Goal: Task Accomplishment & Management: Complete application form

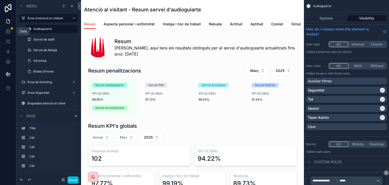
click at [8, 30] on icon at bounding box center [7, 30] width 3 height 1
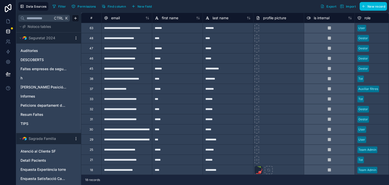
scroll to position [109, 0]
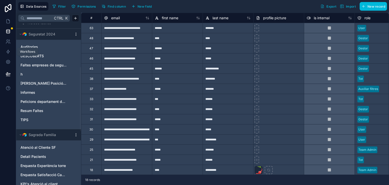
click at [7, 50] on icon at bounding box center [8, 51] width 5 height 5
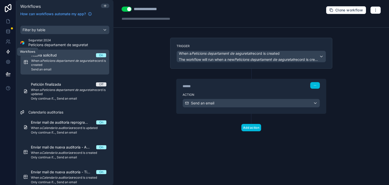
click at [6, 50] on icon at bounding box center [8, 51] width 5 height 5
click at [6, 58] on link at bounding box center [8, 62] width 16 height 10
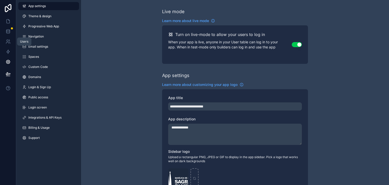
click at [7, 40] on icon at bounding box center [8, 41] width 2 height 2
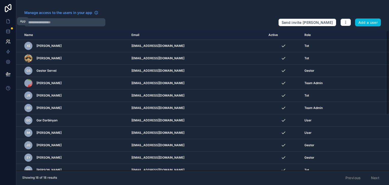
click at [7, 25] on link at bounding box center [8, 21] width 16 height 10
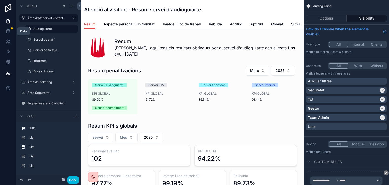
click at [7, 30] on icon at bounding box center [8, 31] width 5 height 5
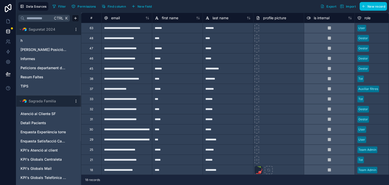
scroll to position [147, 0]
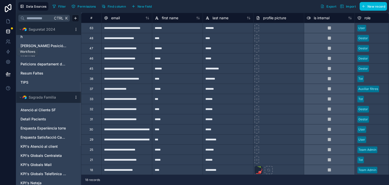
click at [9, 51] on icon at bounding box center [8, 51] width 5 height 5
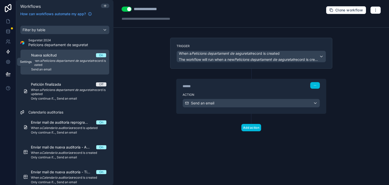
click at [8, 60] on icon at bounding box center [8, 61] width 5 height 5
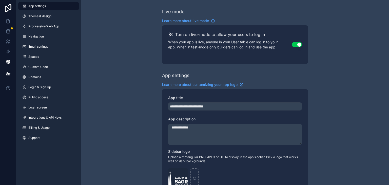
click at [55, 118] on span "Integrations & API Keys" at bounding box center [44, 117] width 33 height 4
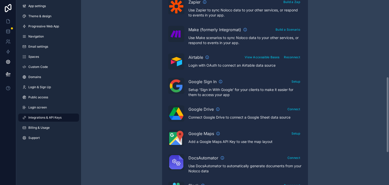
scroll to position [187, 0]
click at [300, 57] on button "Reconnect" at bounding box center [292, 56] width 20 height 7
click at [335, 49] on div "Integrations & API Keys Learn more about your API keys Your API keys allow you …" at bounding box center [235, 38] width 308 height 451
click at [265, 57] on button "View Accessible Bases" at bounding box center [262, 56] width 38 height 7
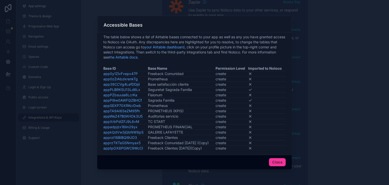
click at [278, 161] on button "Close" at bounding box center [277, 162] width 17 height 8
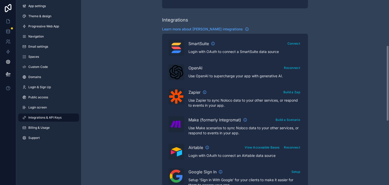
scroll to position [96, 0]
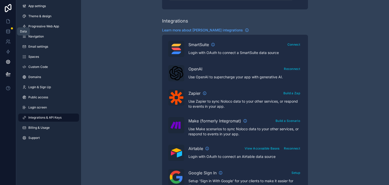
click at [7, 32] on icon at bounding box center [8, 31] width 5 height 5
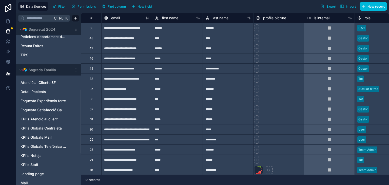
scroll to position [175, 0]
click at [48, 87] on div "Detall Pacients" at bounding box center [48, 91] width 61 height 8
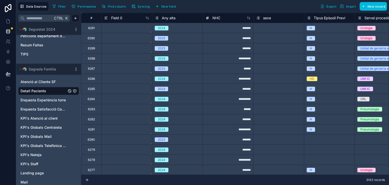
click at [172, 8] on button "New field" at bounding box center [165, 7] width 24 height 8
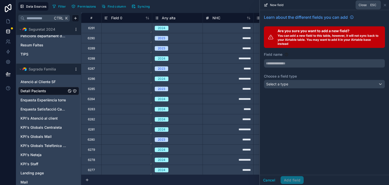
click at [385, 5] on icon at bounding box center [385, 5] width 4 height 4
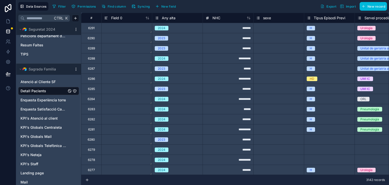
click at [371, 7] on span "New record" at bounding box center [376, 7] width 18 height 4
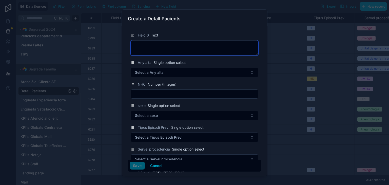
click at [158, 50] on textarea at bounding box center [195, 47] width 128 height 15
type textarea "*"
click at [164, 97] on input "text" at bounding box center [194, 93] width 127 height 7
type input "*"
click at [135, 167] on button "Save" at bounding box center [137, 166] width 15 height 8
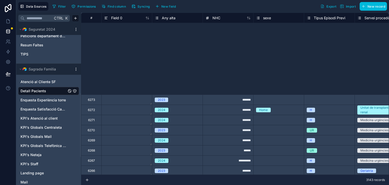
scroll to position [249, 0]
